Goal: Book appointment/travel/reservation

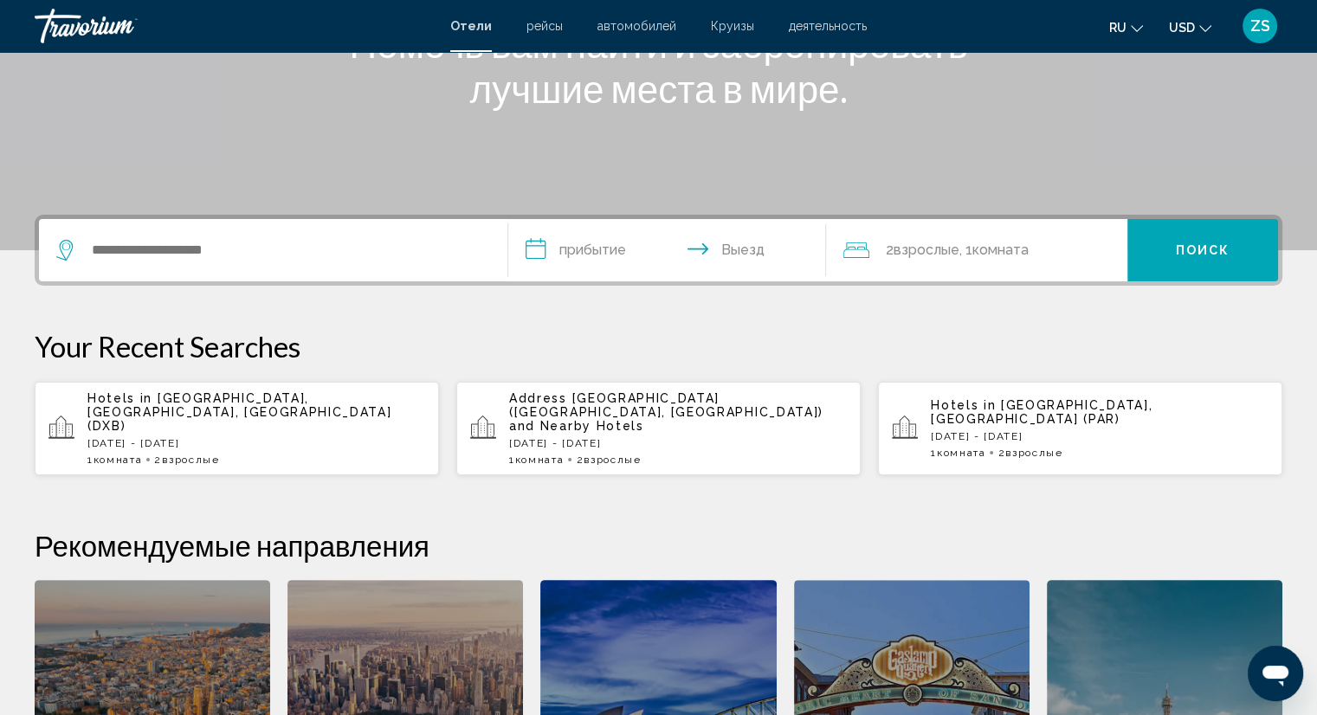
scroll to position [265, 0]
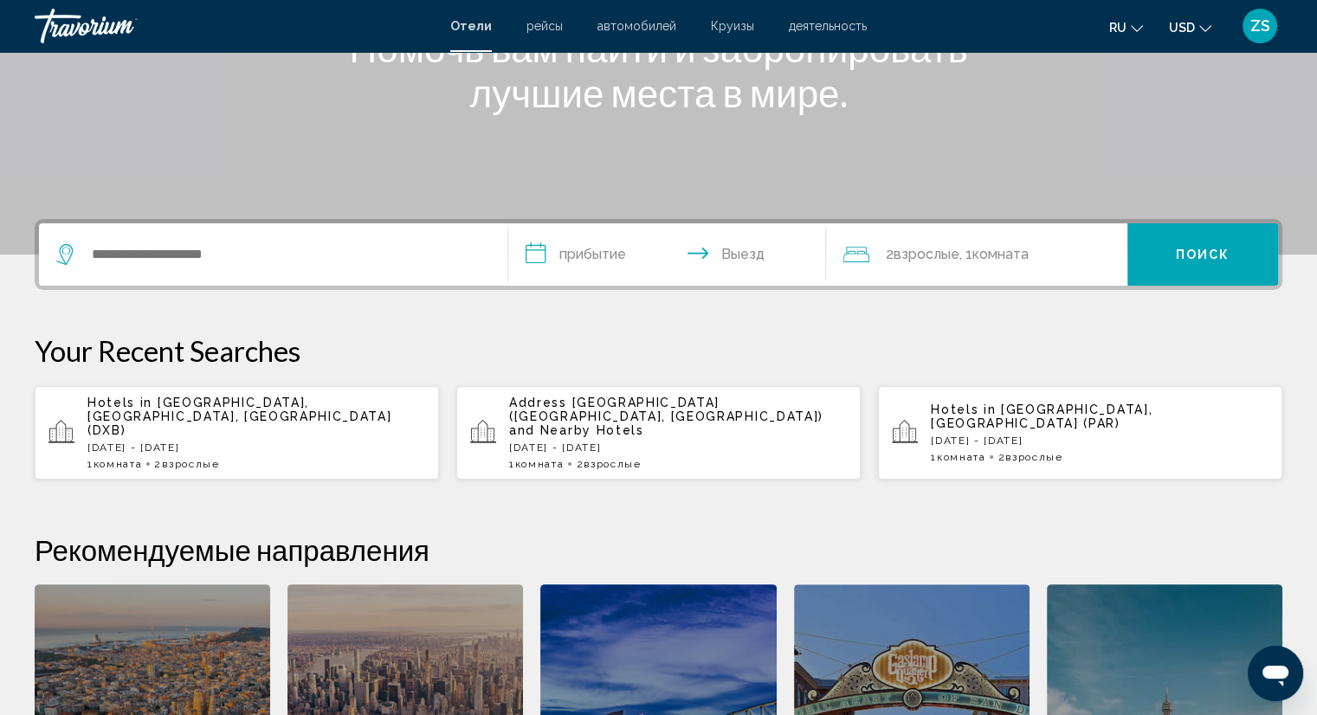
click at [118, 458] on span "Комната" at bounding box center [118, 464] width 49 height 12
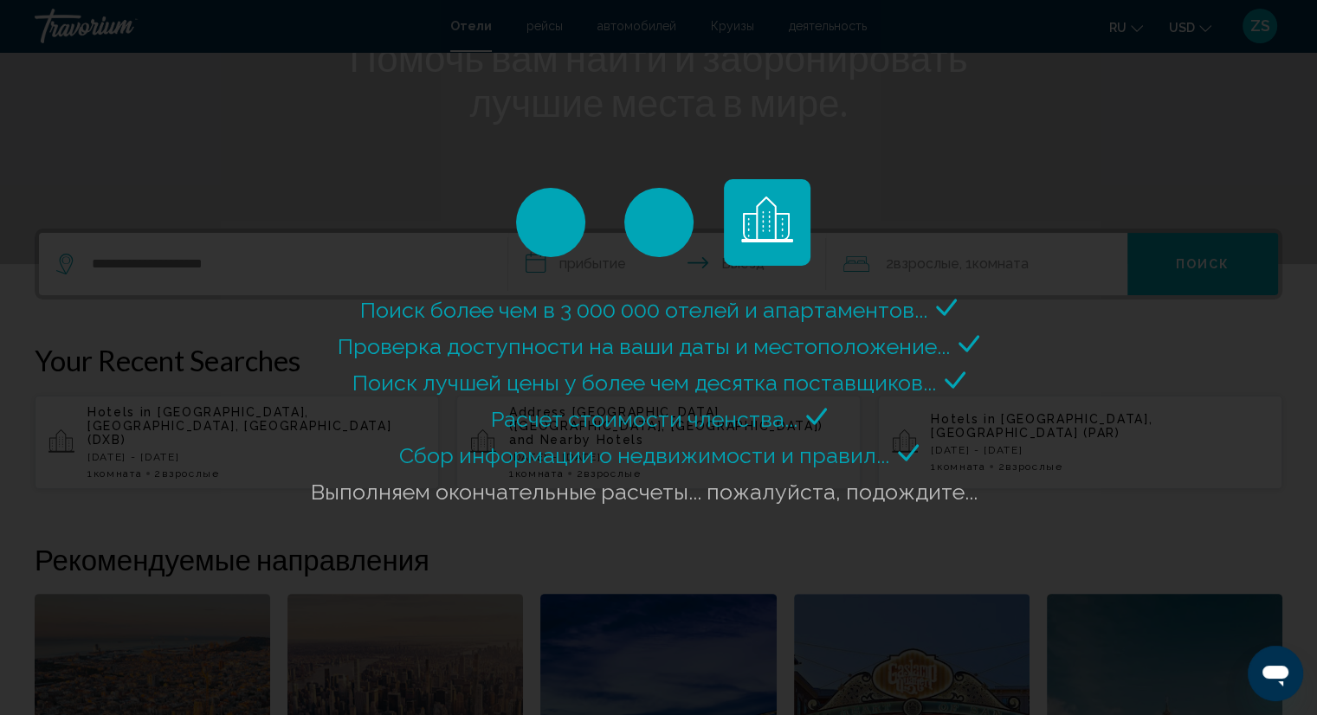
scroll to position [258, 0]
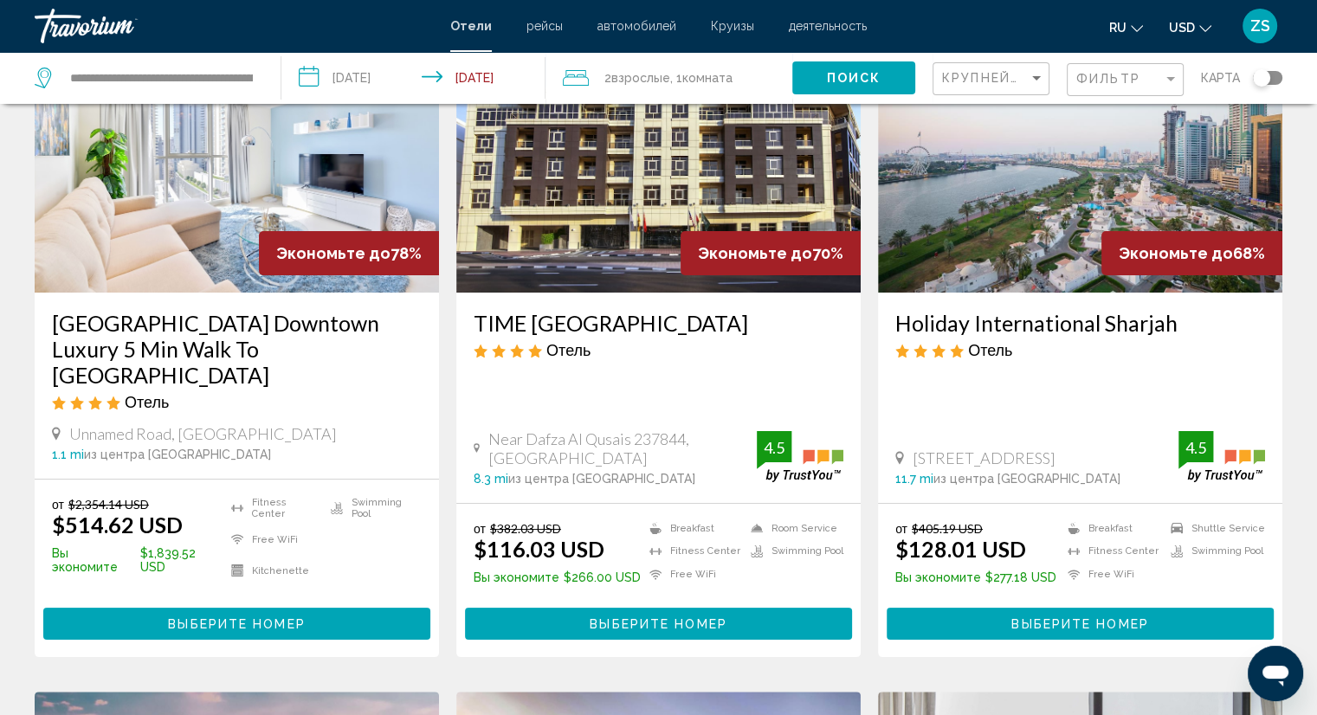
scroll to position [169, 0]
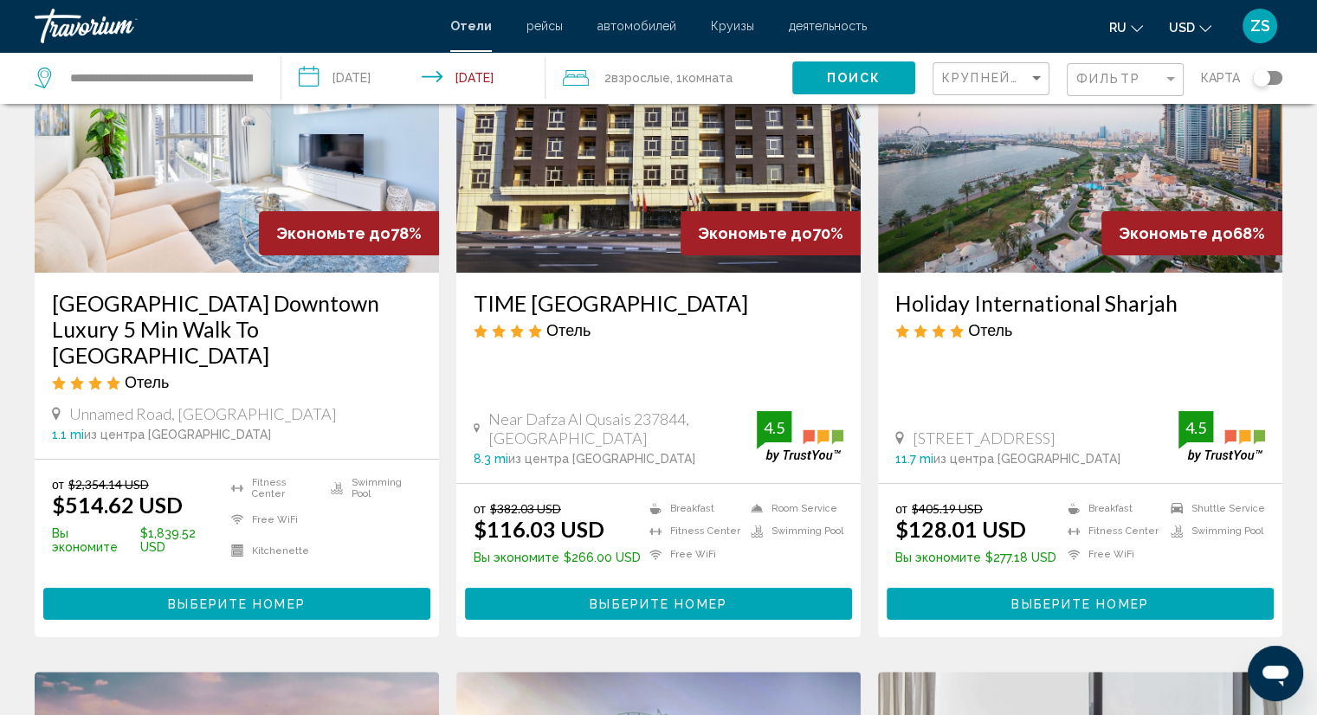
click at [959, 452] on span "из центра [GEOGRAPHIC_DATA]" at bounding box center [1027, 459] width 187 height 14
click at [1056, 239] on img "Main content" at bounding box center [1080, 134] width 404 height 277
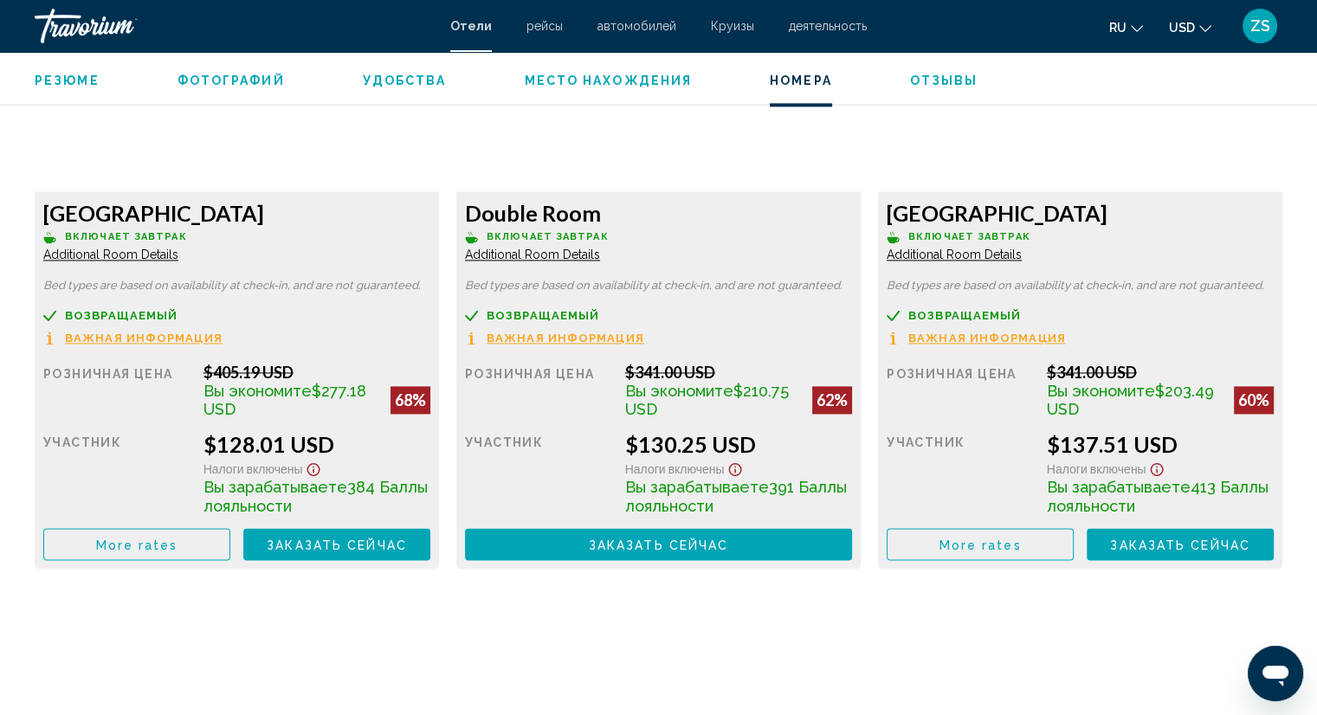
scroll to position [2453, 0]
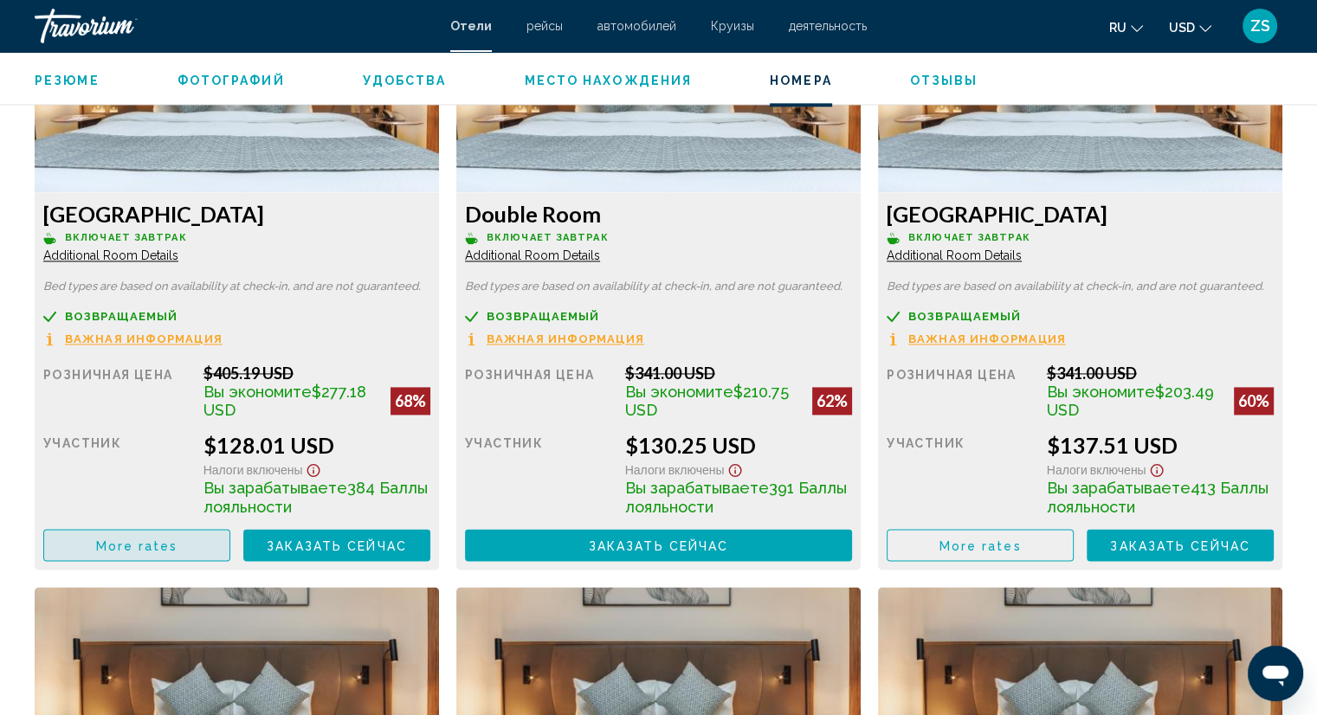
click at [107, 552] on span "More rates" at bounding box center [137, 546] width 82 height 14
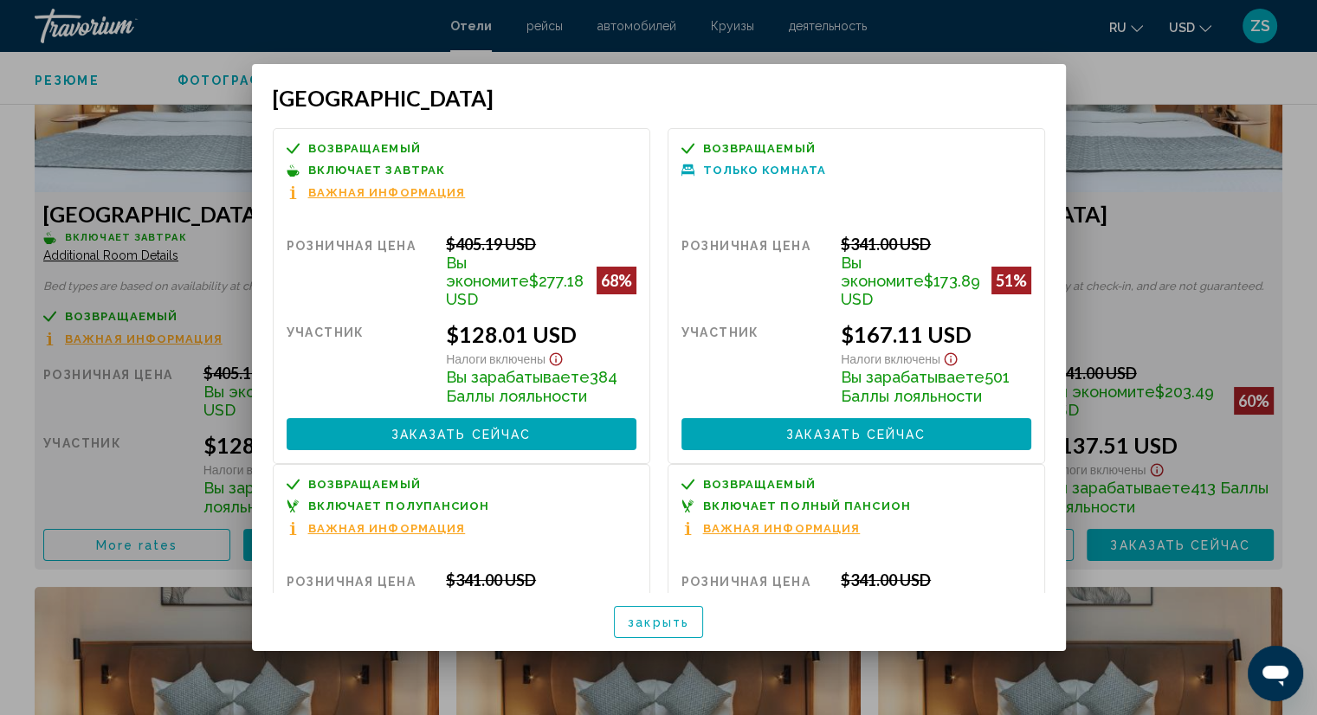
click at [38, 165] on div at bounding box center [658, 357] width 1317 height 715
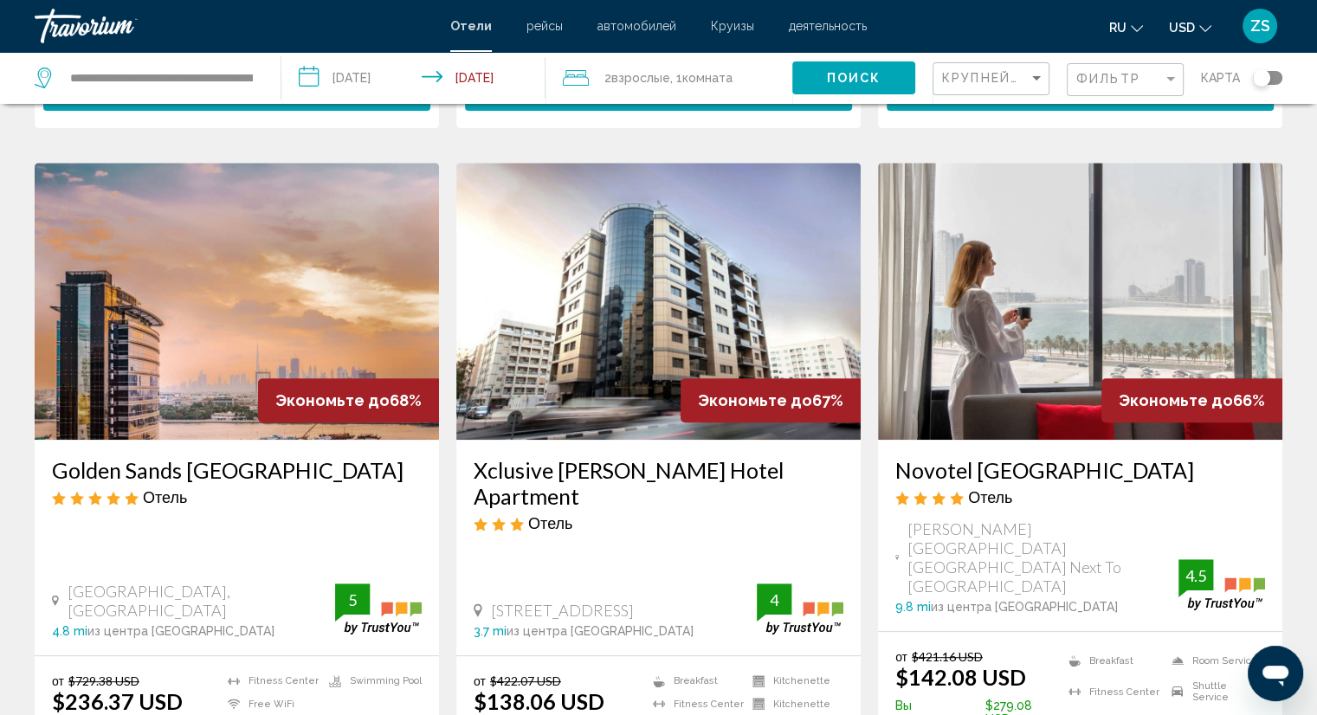
scroll to position [688, 0]
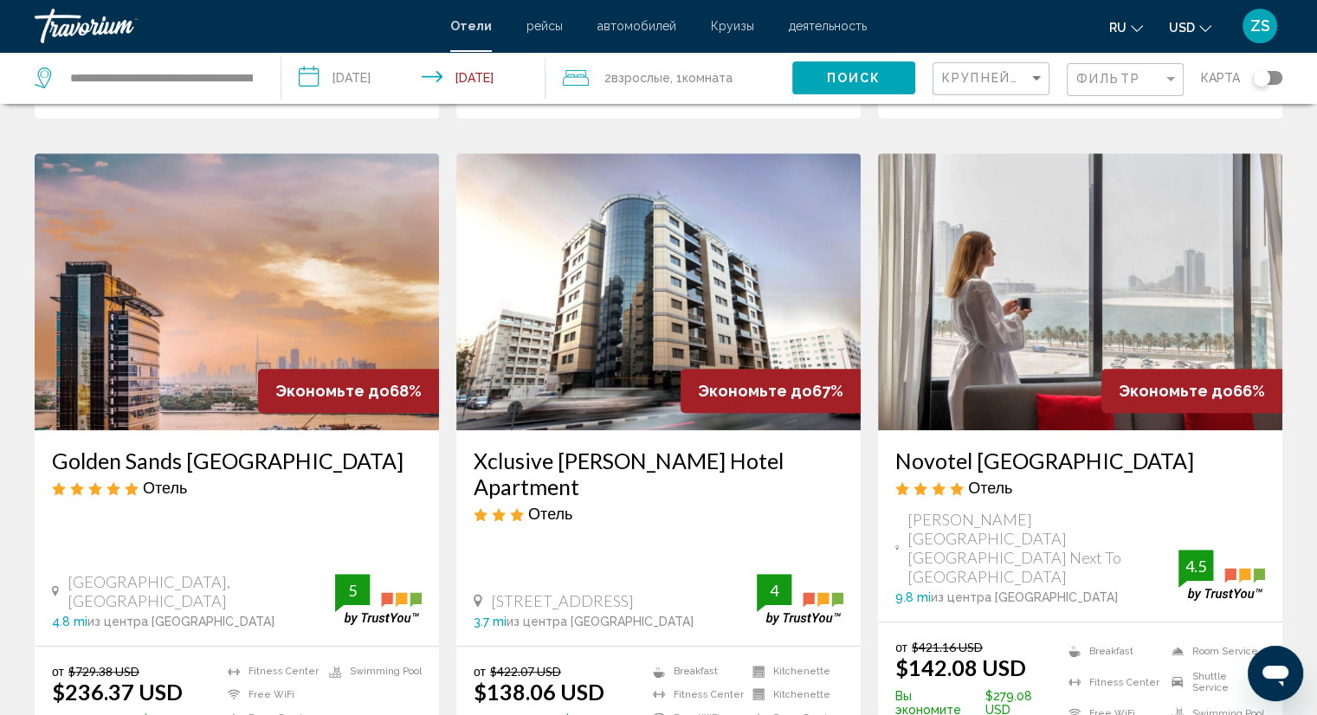
click at [529, 23] on span "рейсы" at bounding box center [545, 26] width 36 height 14
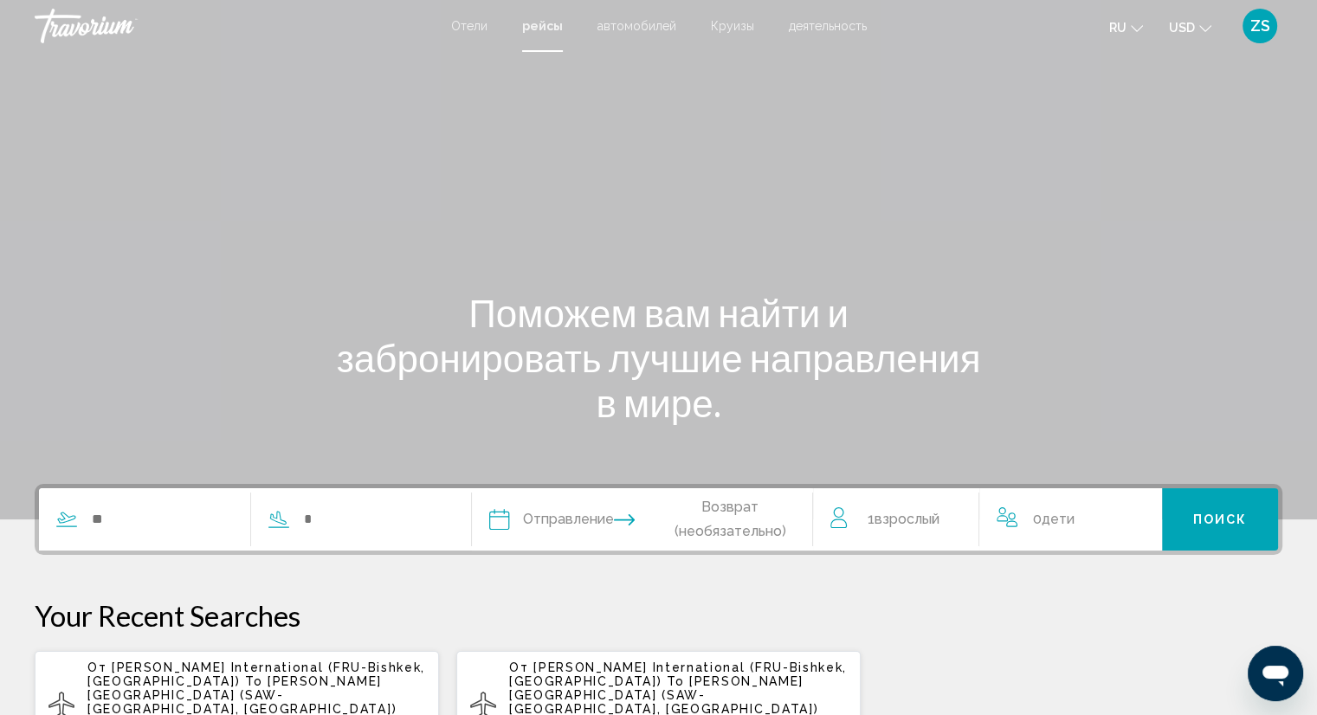
click at [621, 23] on span "автомобилей" at bounding box center [637, 26] width 79 height 14
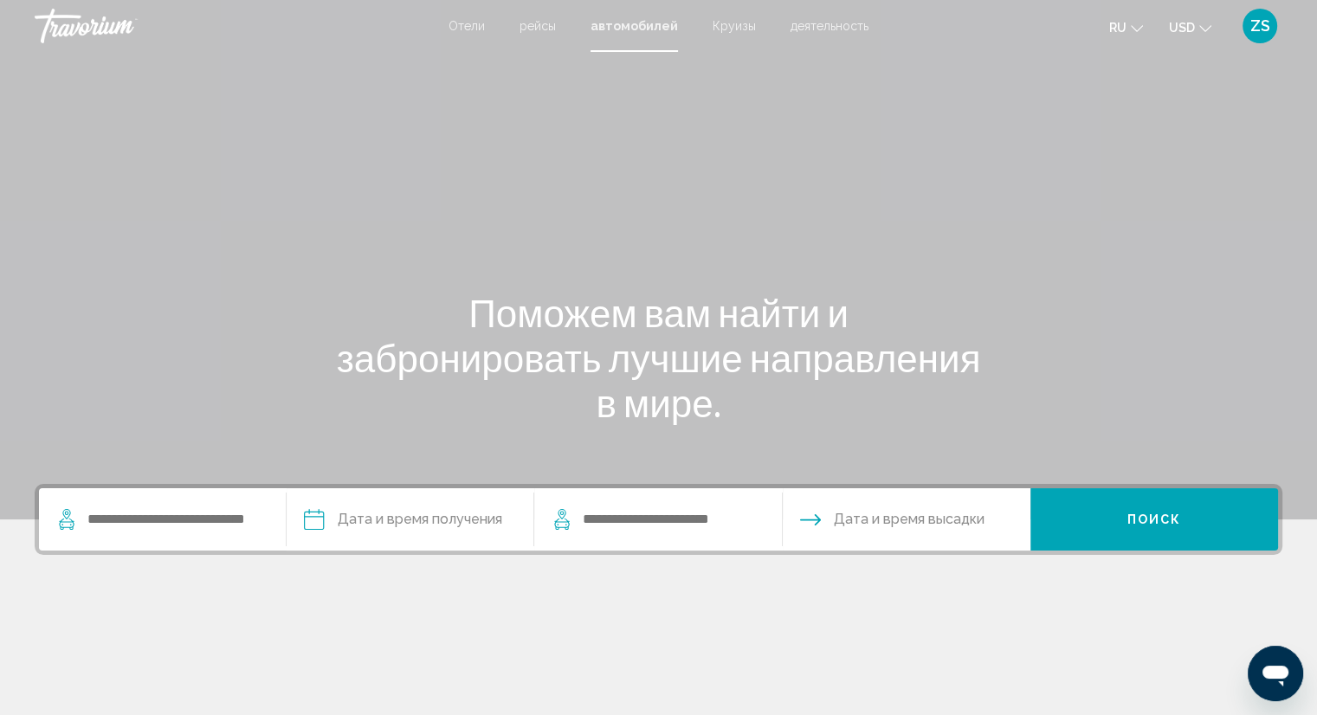
click at [718, 21] on span "Круизы" at bounding box center [734, 26] width 43 height 14
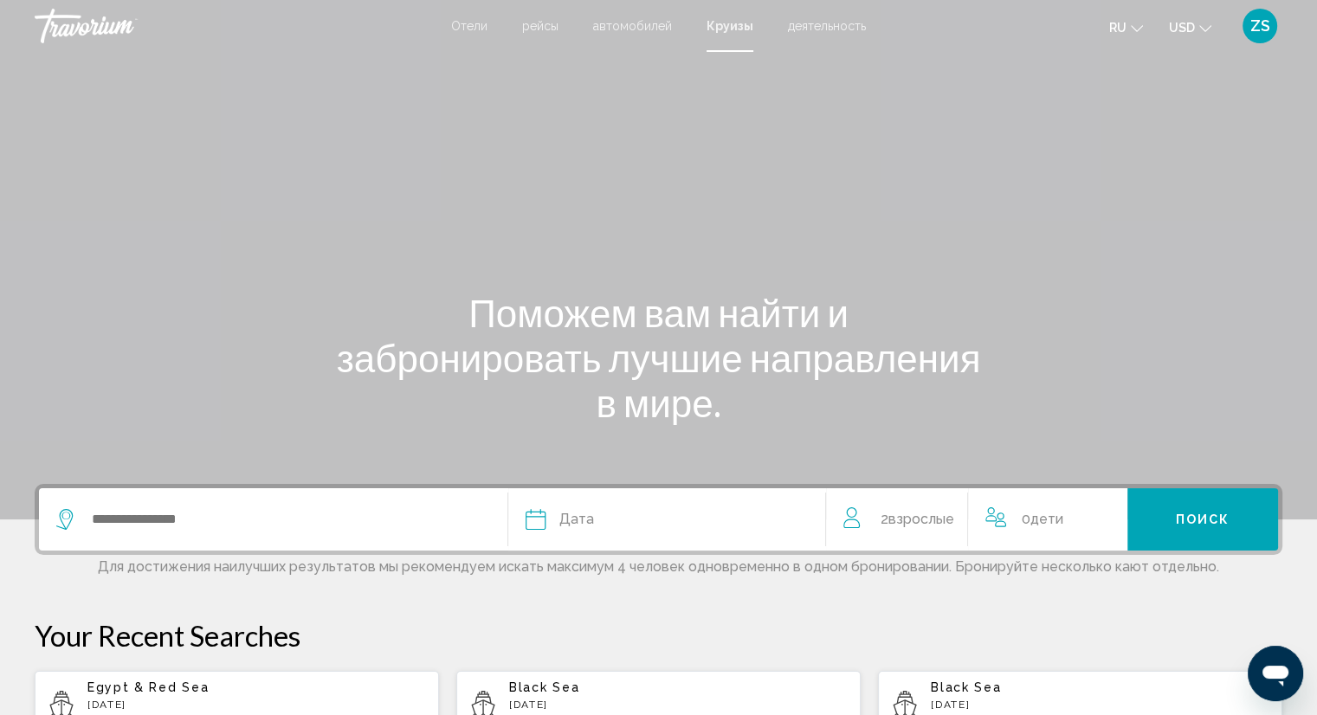
click at [812, 30] on span "деятельность" at bounding box center [827, 26] width 78 height 14
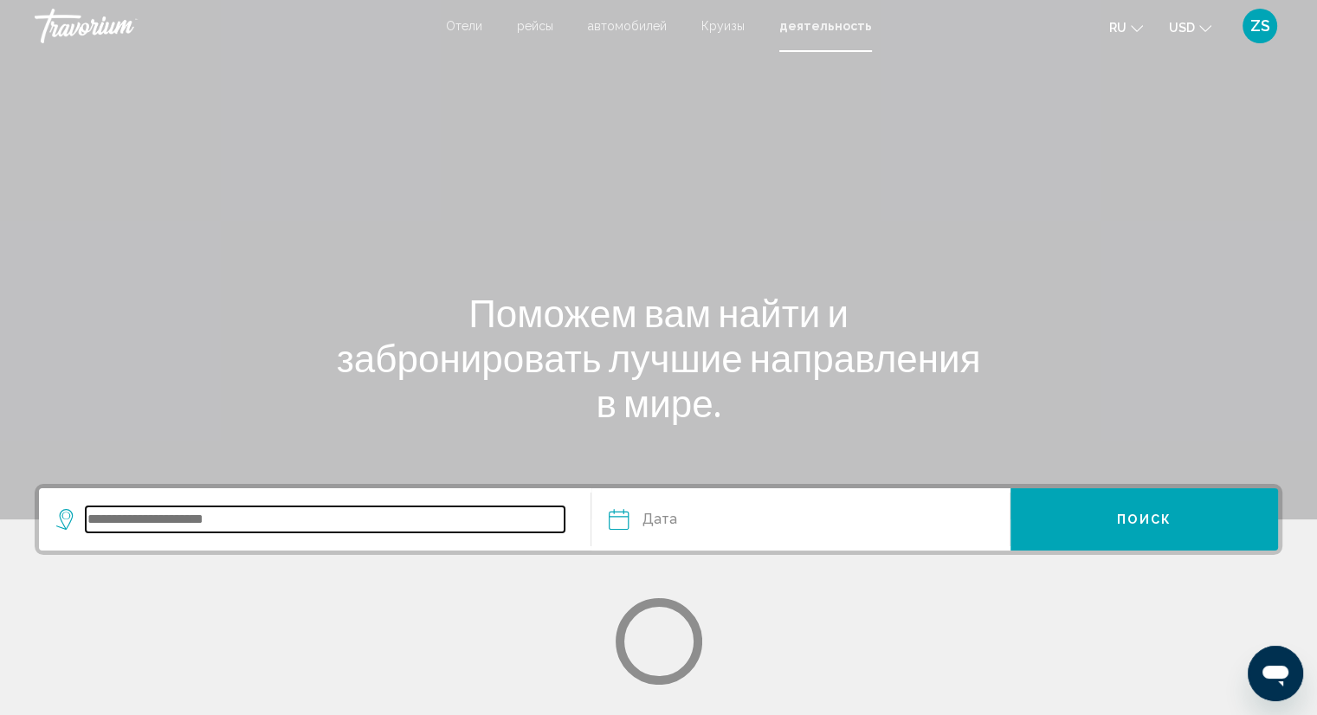
click at [257, 515] on input "Search widget" at bounding box center [325, 520] width 479 height 26
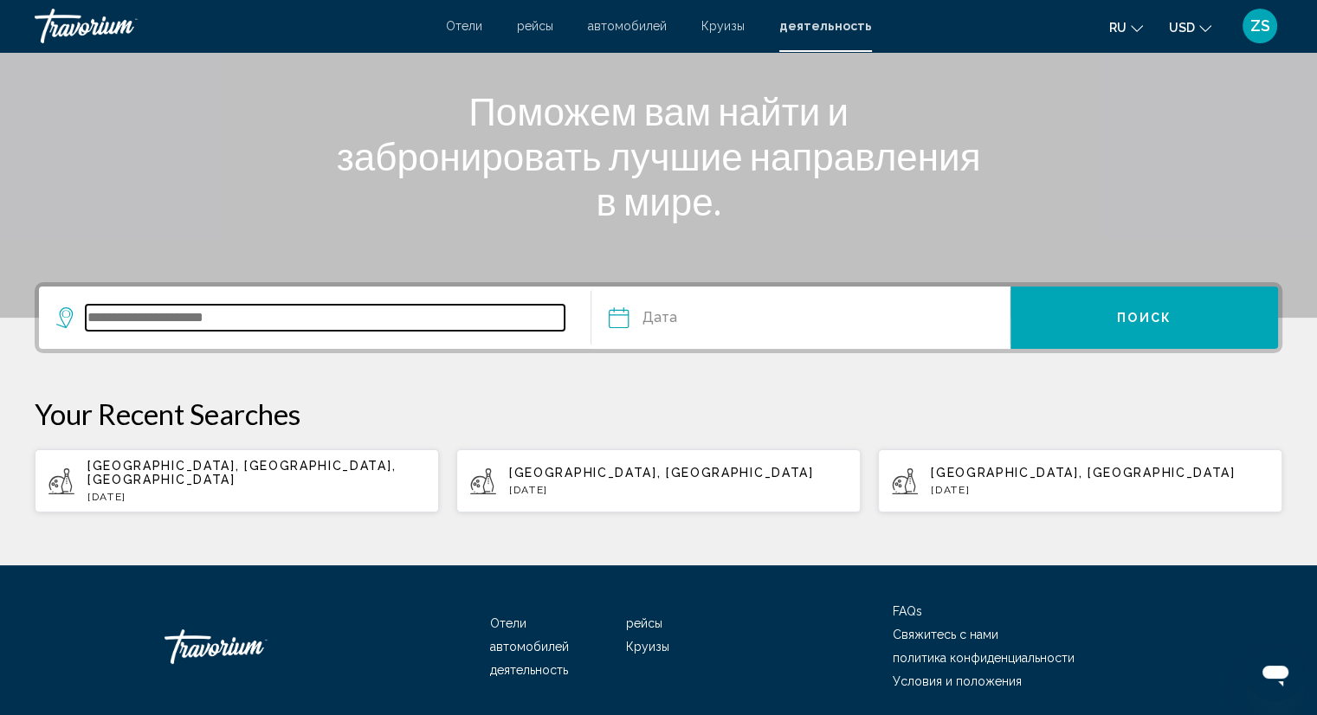
scroll to position [225, 0]
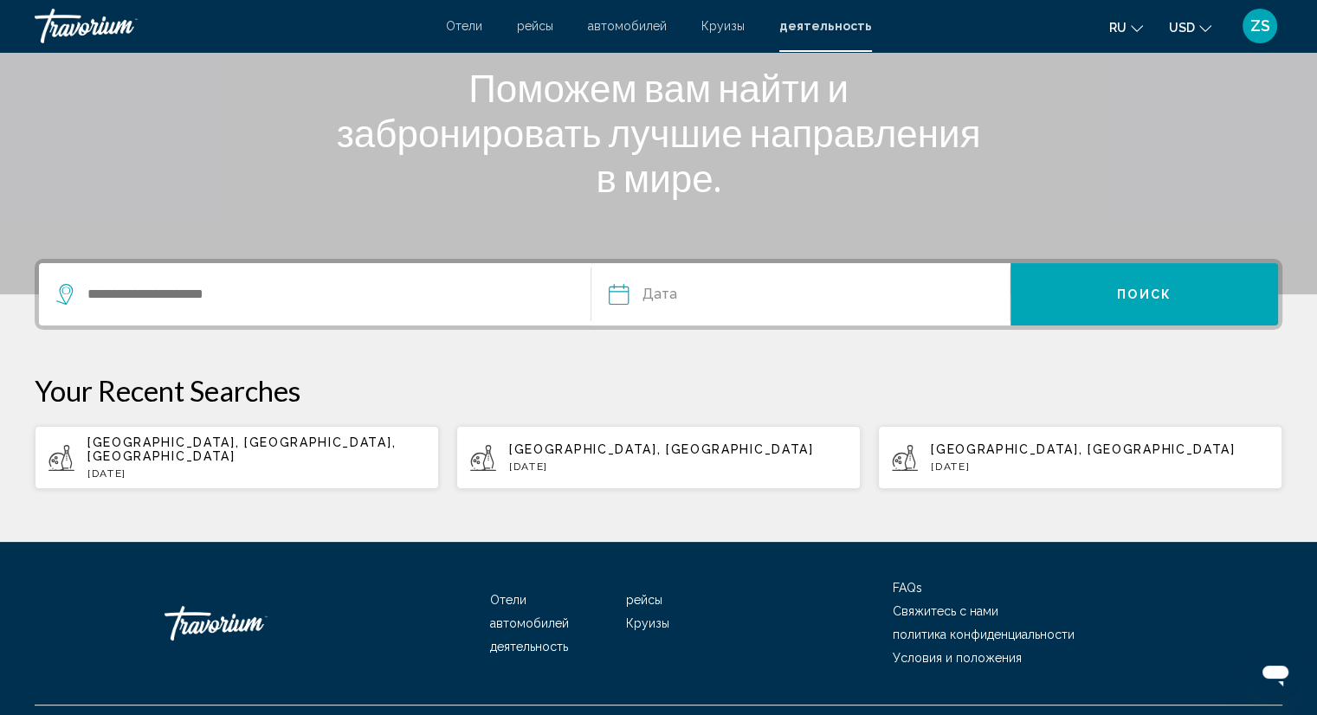
click at [165, 441] on span "[GEOGRAPHIC_DATA], [GEOGRAPHIC_DATA], [GEOGRAPHIC_DATA]" at bounding box center [241, 450] width 308 height 28
type input "**********"
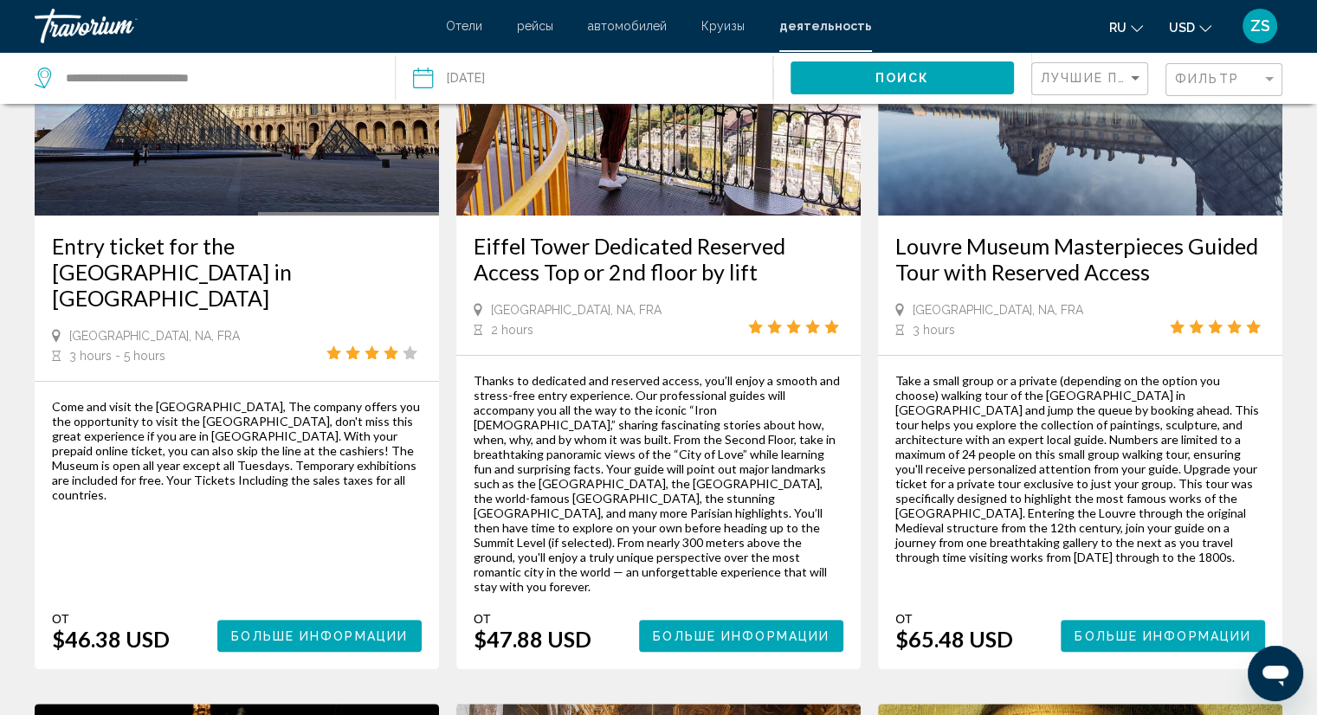
scroll to position [163, 0]
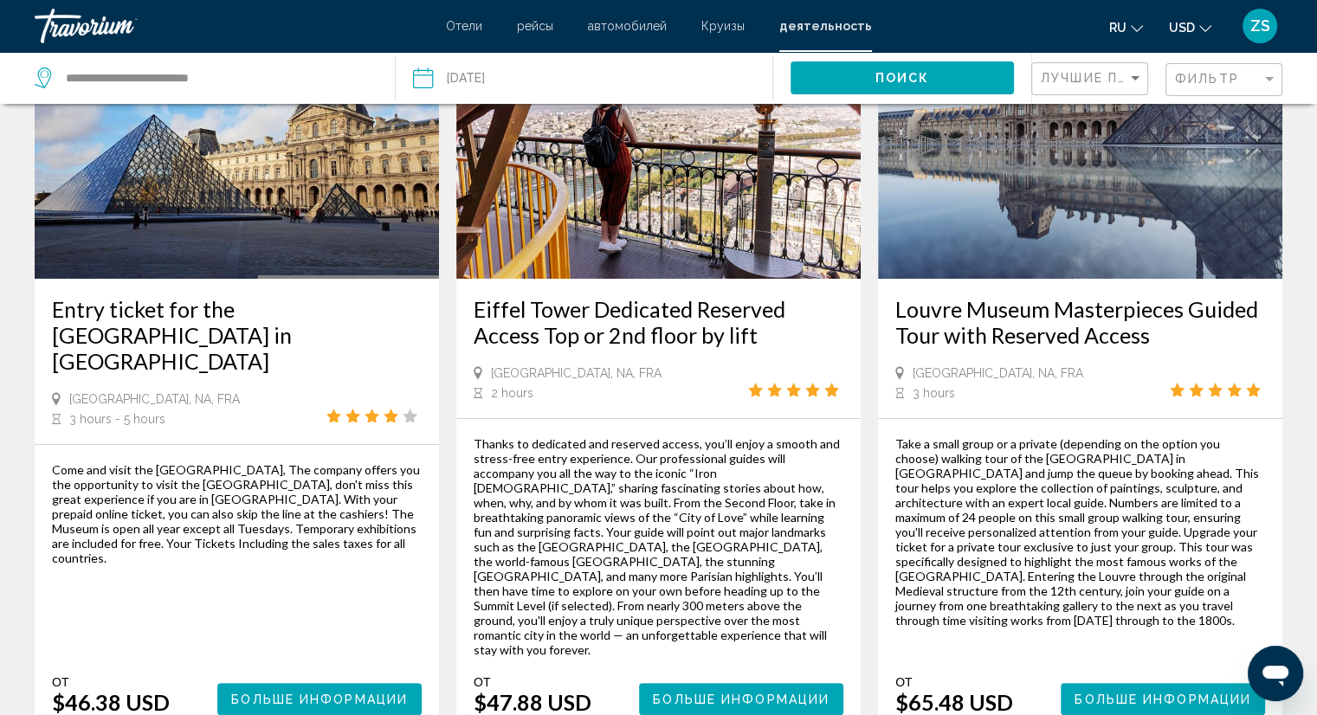
click at [259, 391] on div "[GEOGRAPHIC_DATA], NA, FRA 3 hours - 5 hours" at bounding box center [237, 409] width 370 height 36
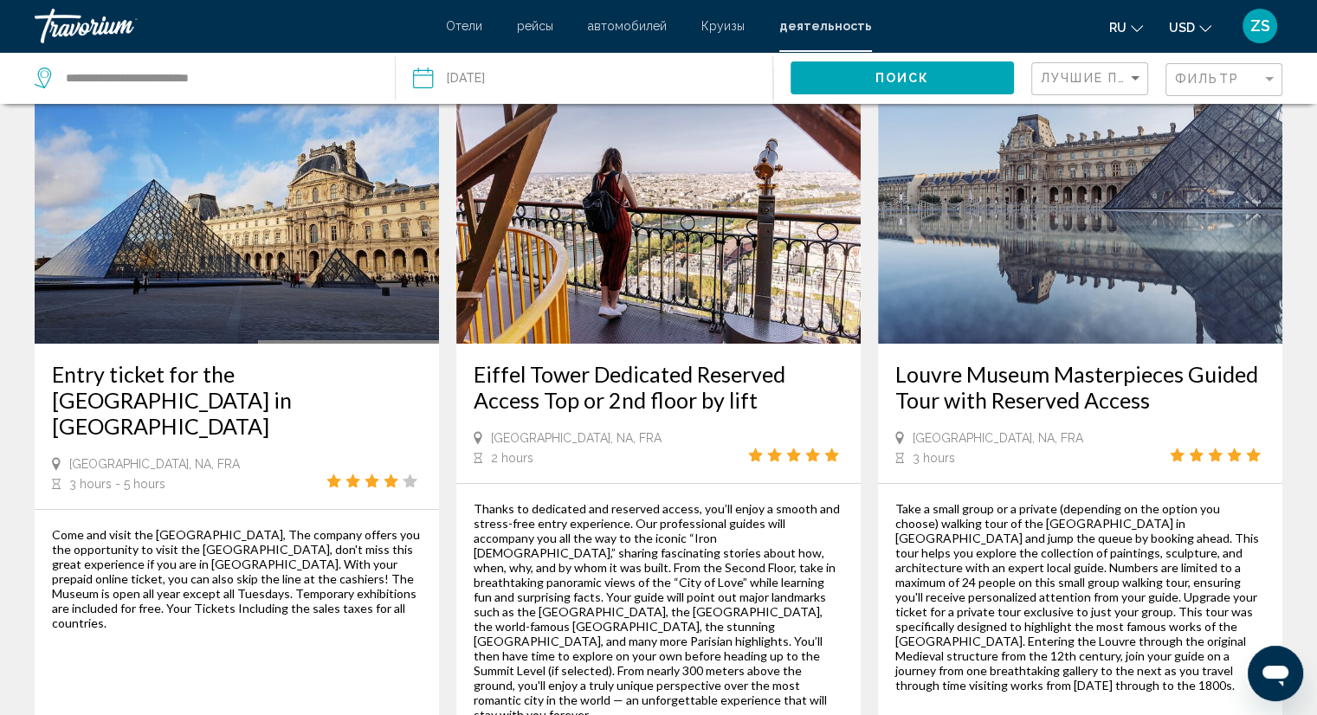
scroll to position [0, 0]
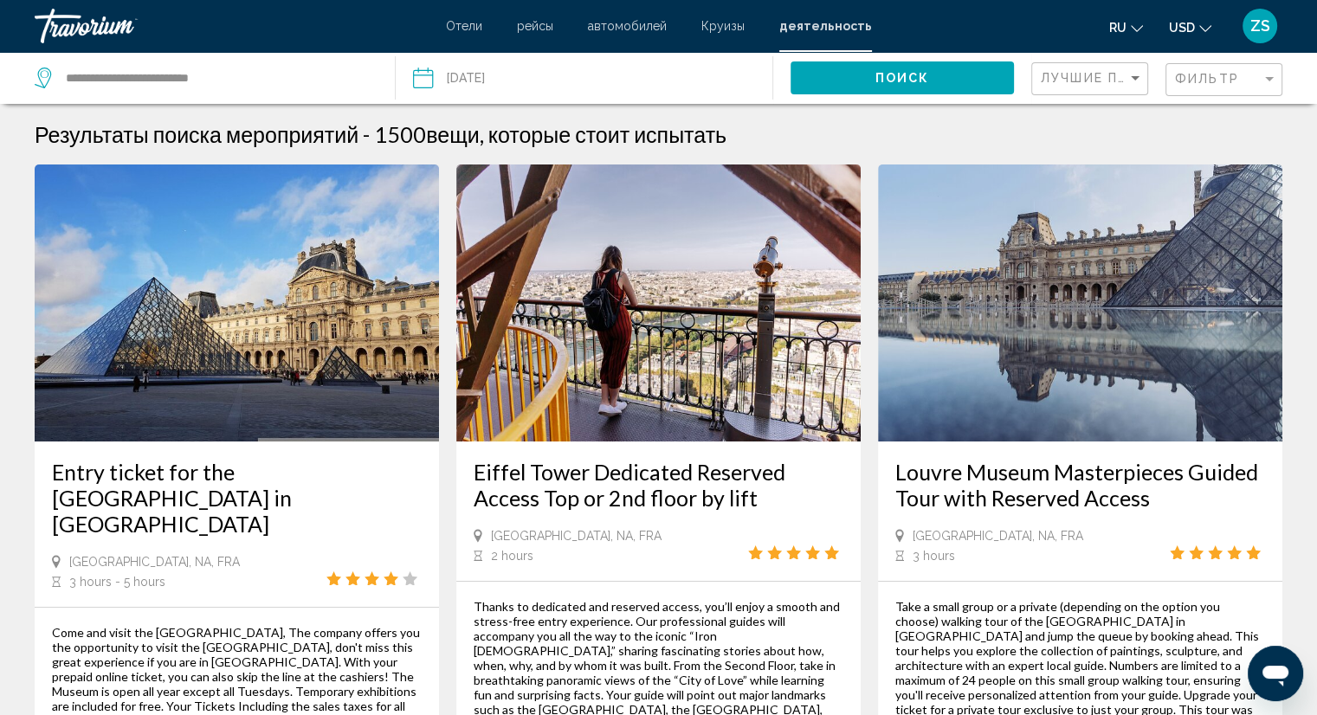
click at [469, 31] on span "Отели" at bounding box center [464, 26] width 36 height 14
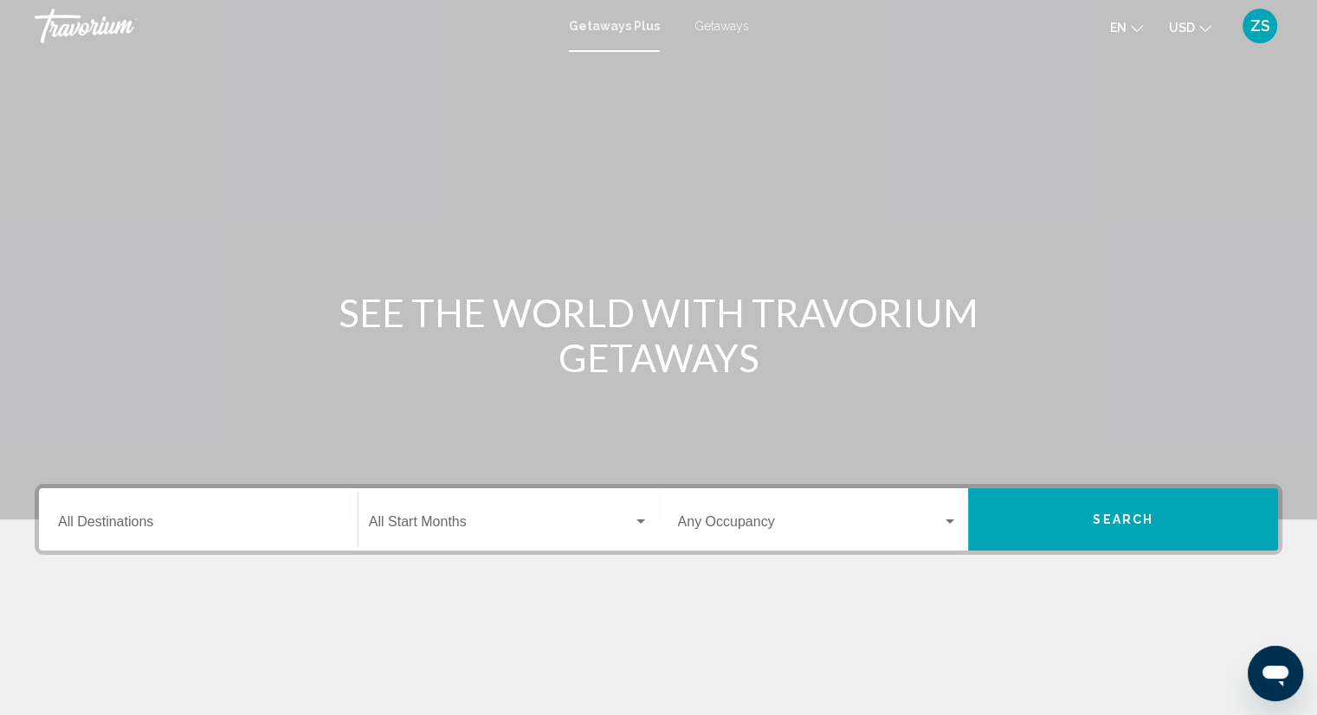
click at [101, 524] on input "Destination All Destinations" at bounding box center [198, 526] width 281 height 16
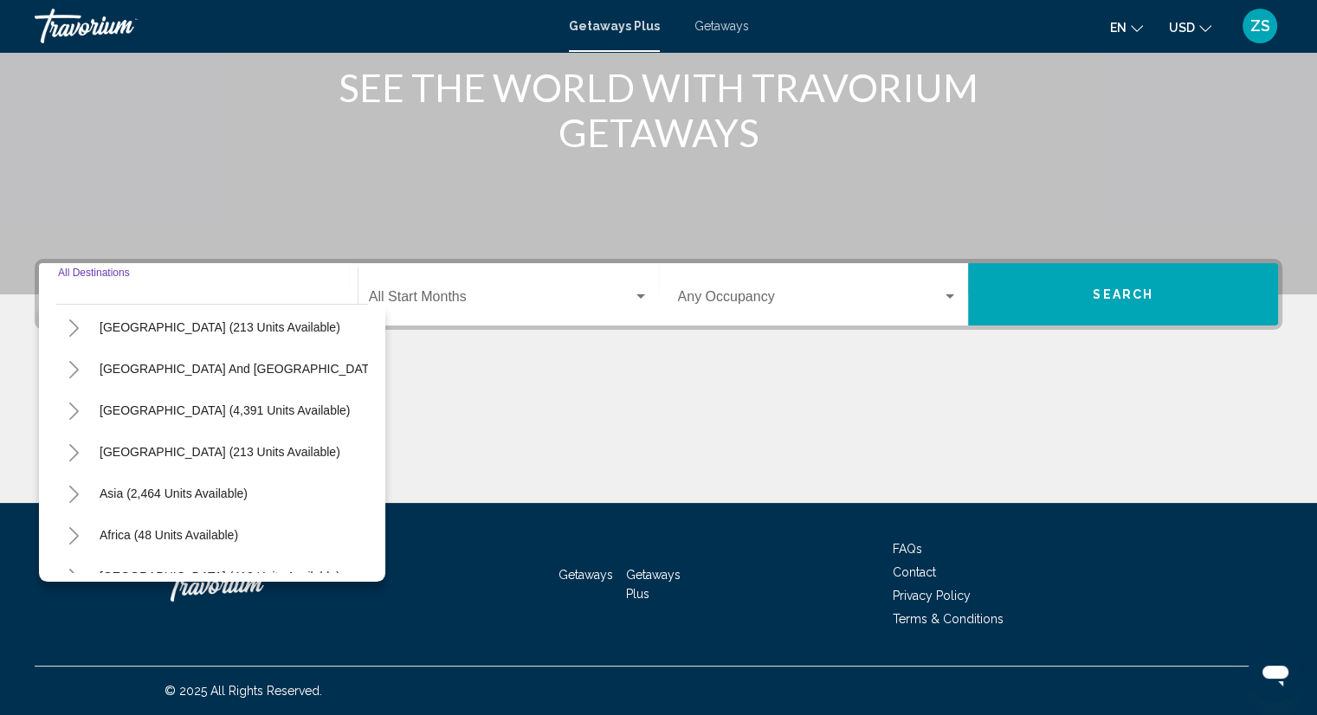
scroll to position [280, 0]
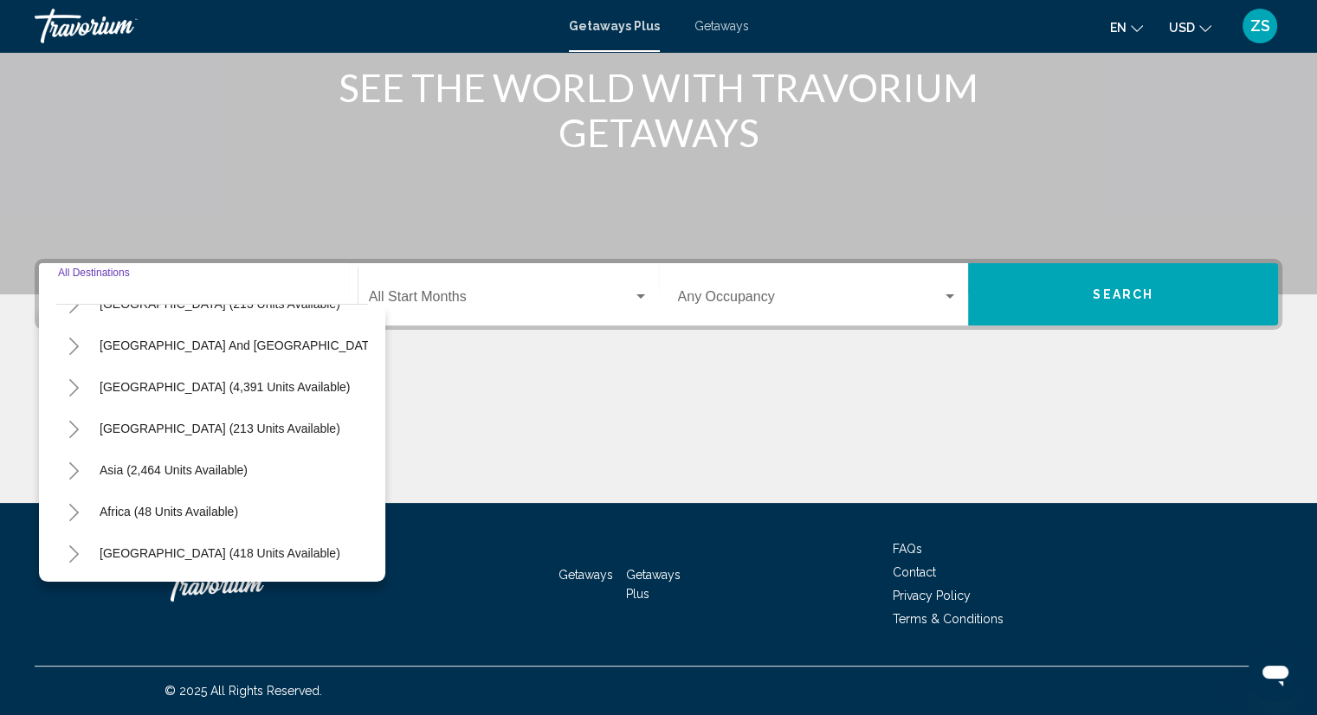
click at [431, 319] on div "Start Month All Start Months" at bounding box center [509, 295] width 280 height 55
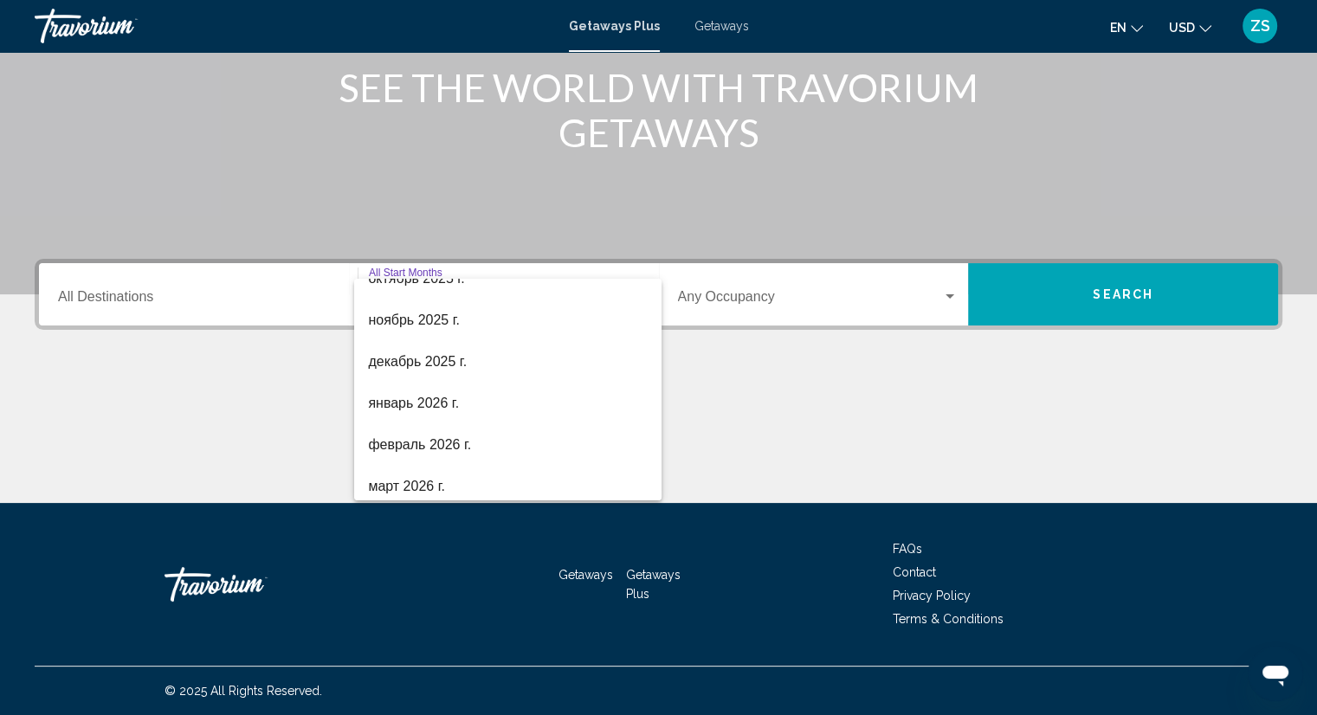
scroll to position [160, 0]
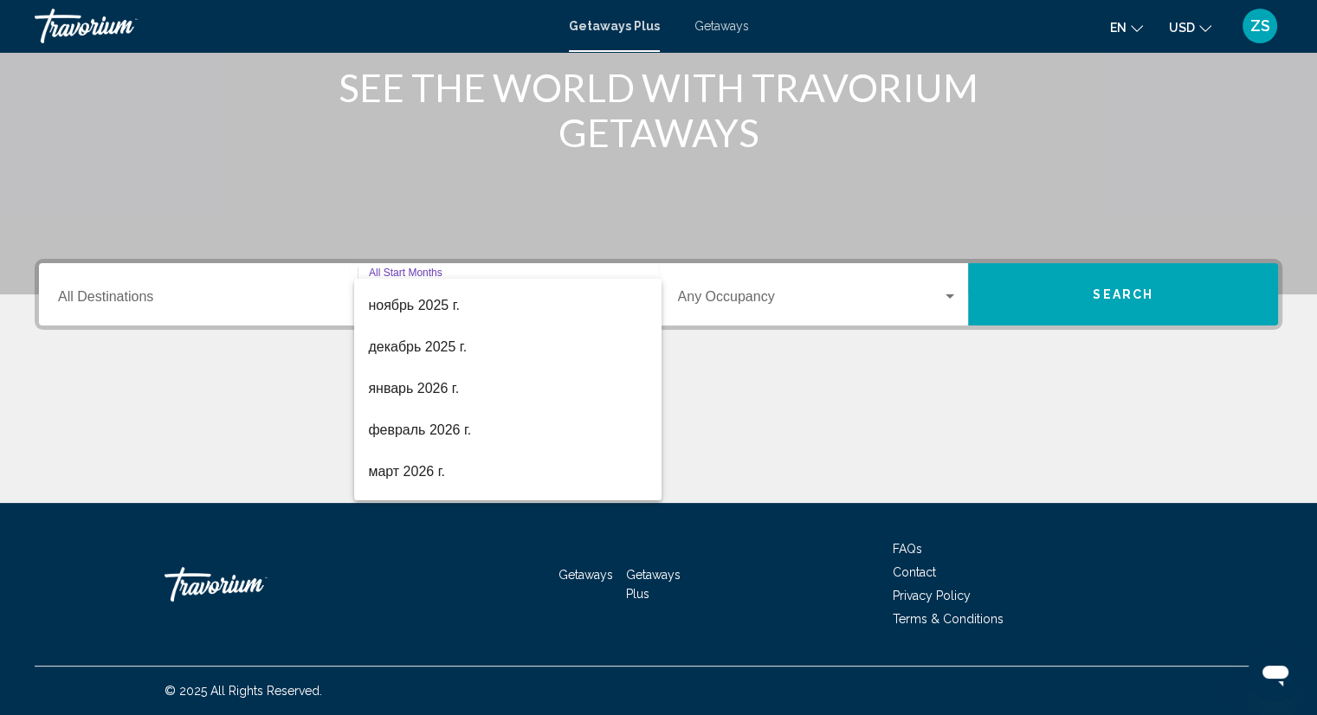
click at [721, 428] on div at bounding box center [658, 357] width 1317 height 715
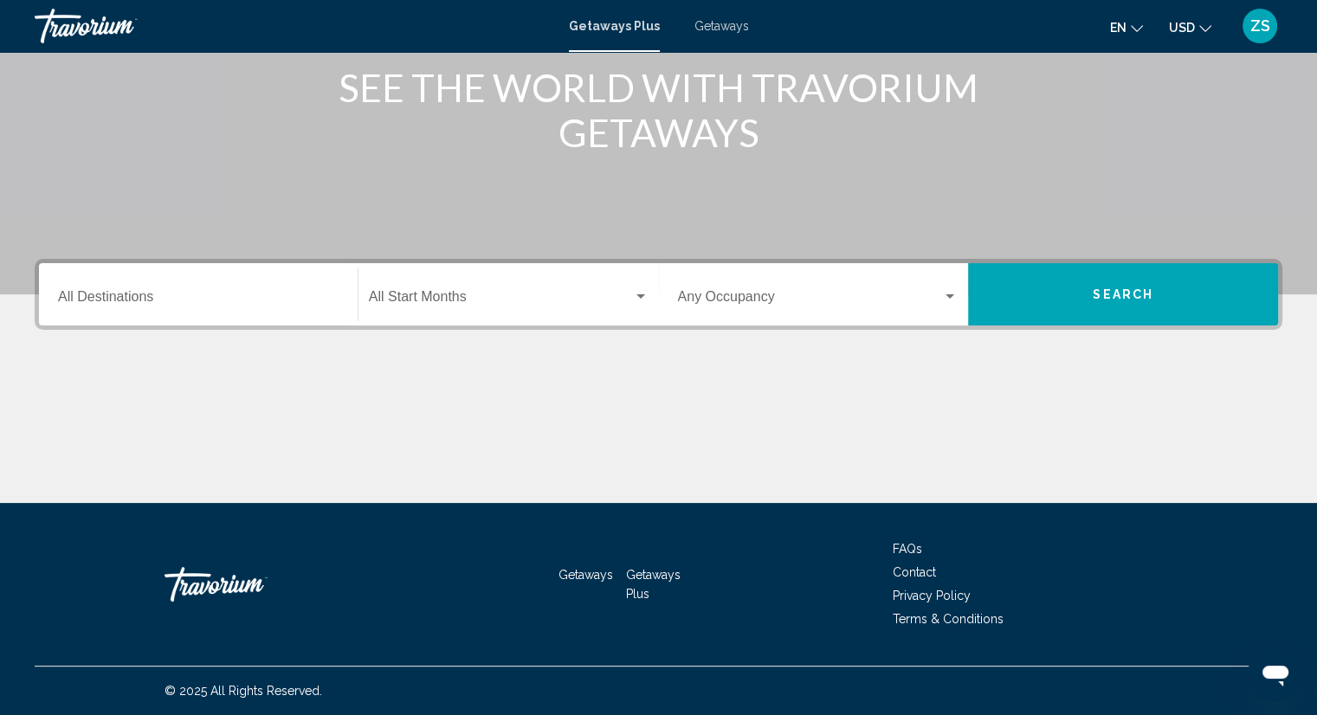
click at [771, 318] on div "Occupancy Any Occupancy" at bounding box center [818, 295] width 281 height 55
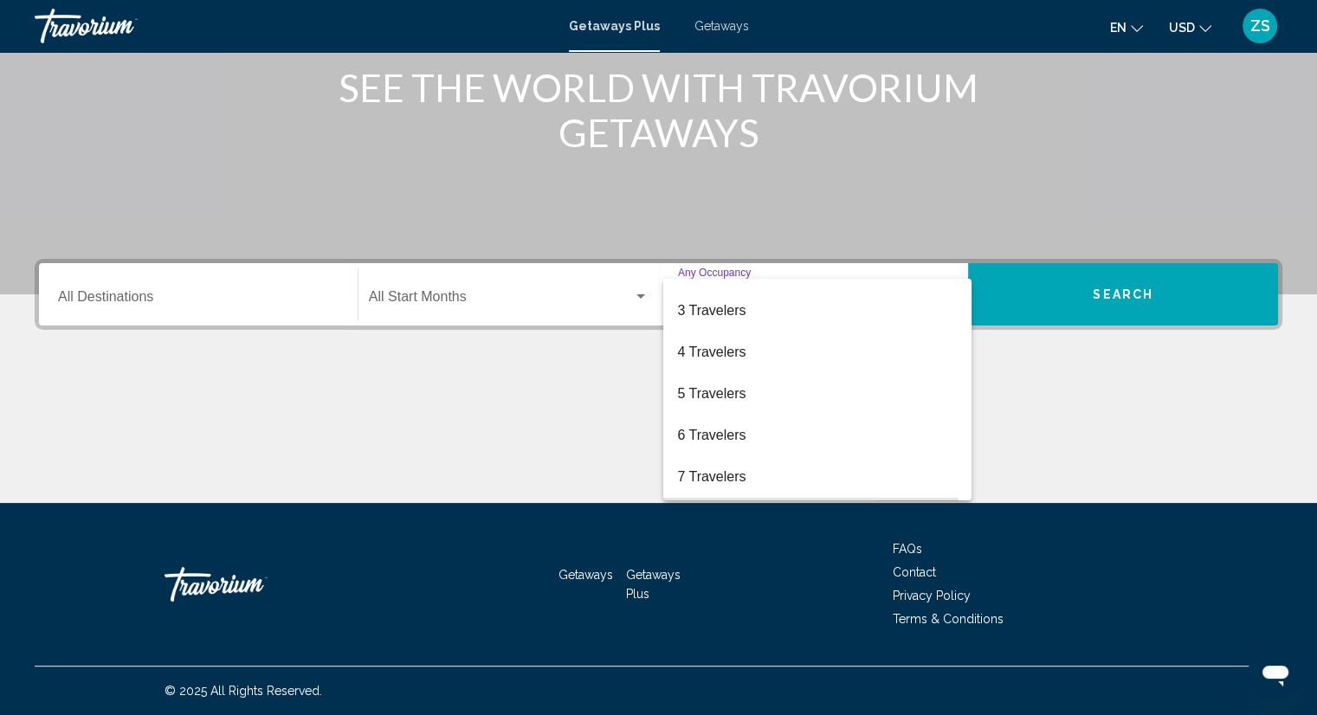
scroll to position [63, 0]
click at [441, 422] on div at bounding box center [658, 357] width 1317 height 715
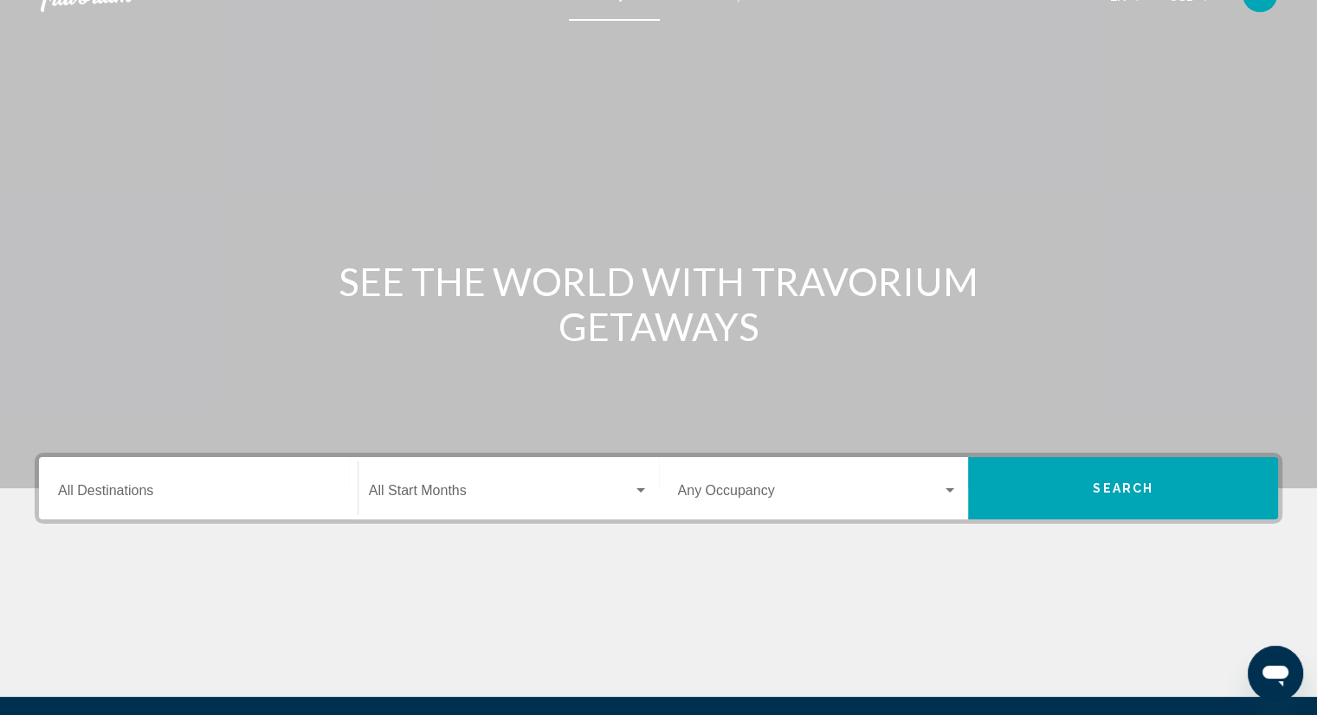
scroll to position [0, 0]
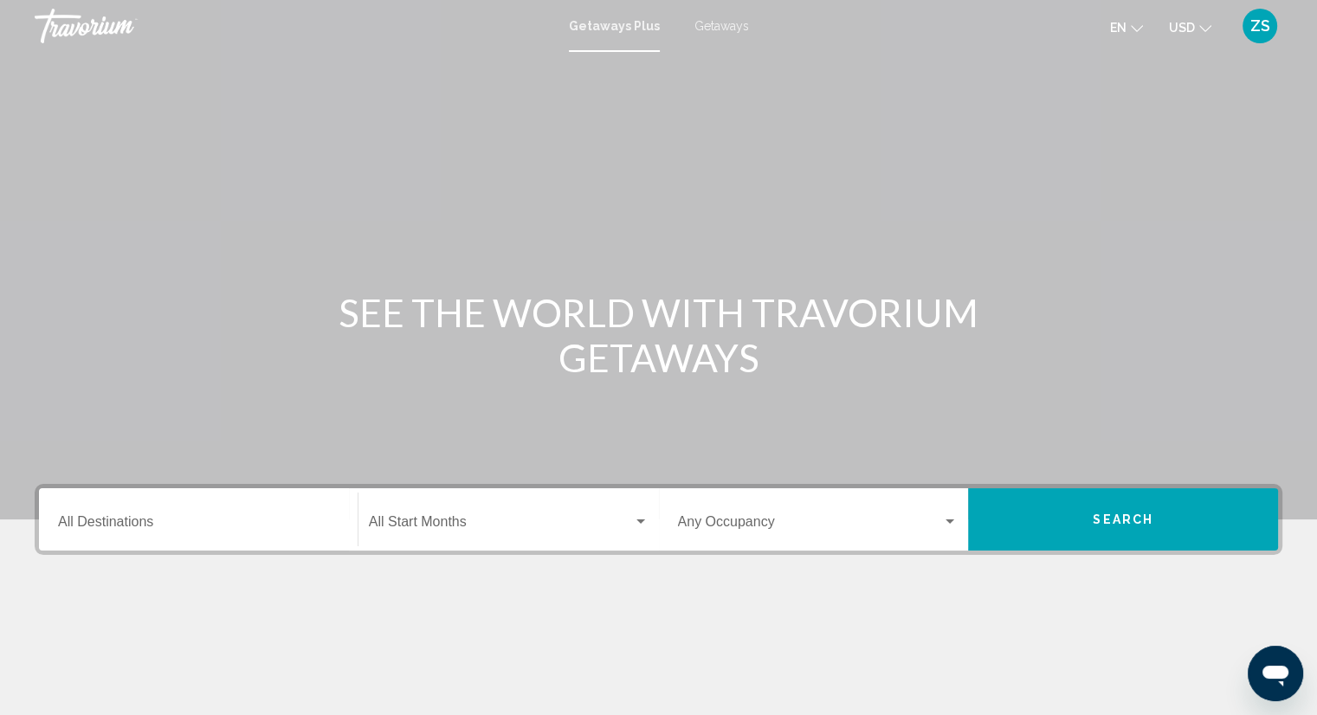
click at [910, 121] on div "Main content" at bounding box center [658, 260] width 1317 height 520
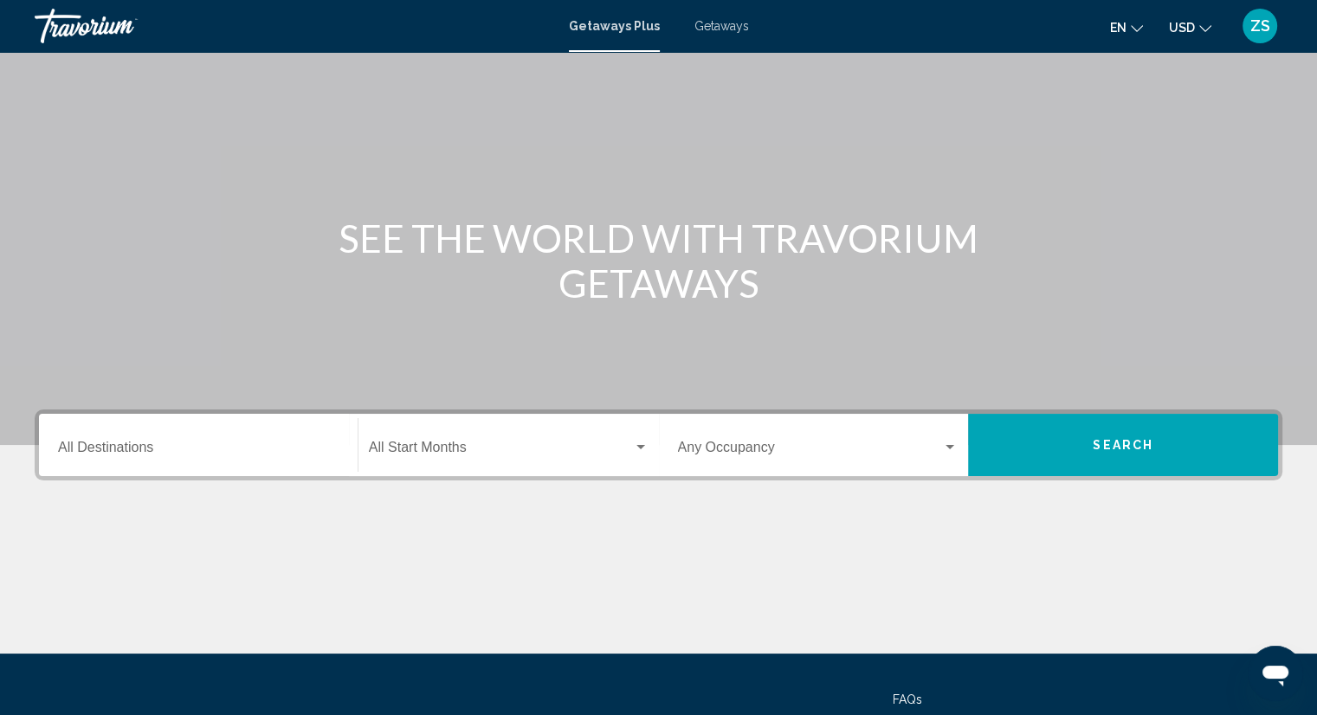
scroll to position [180, 0]
